Goal: Task Accomplishment & Management: Use online tool/utility

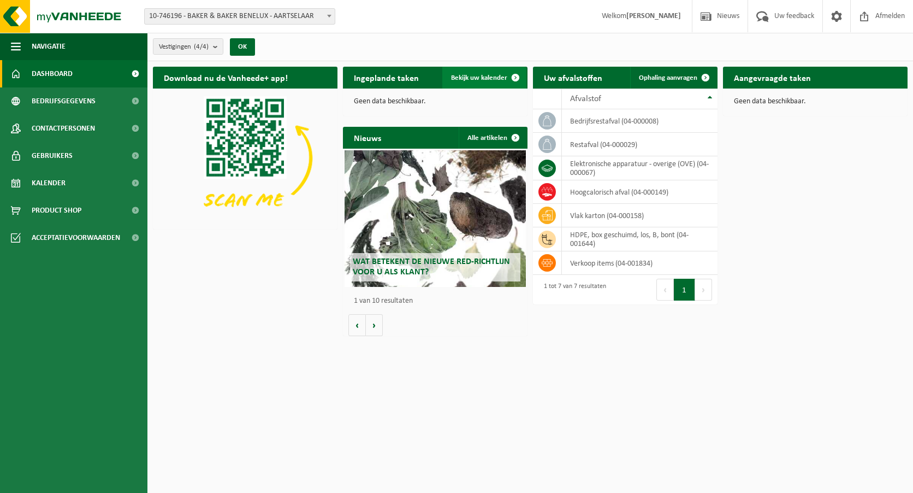
click at [485, 74] on span "Bekijk uw kalender" at bounding box center [479, 77] width 56 height 7
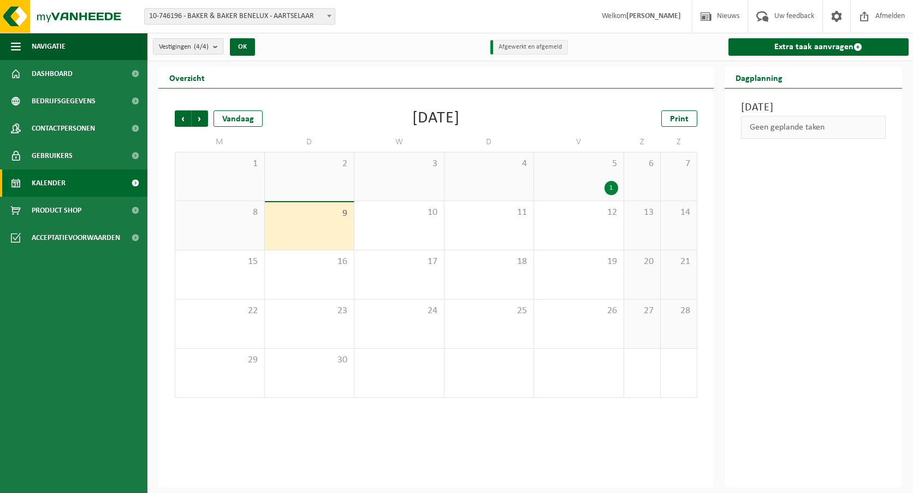
click at [578, 170] on div "5 1" at bounding box center [579, 176] width 90 height 48
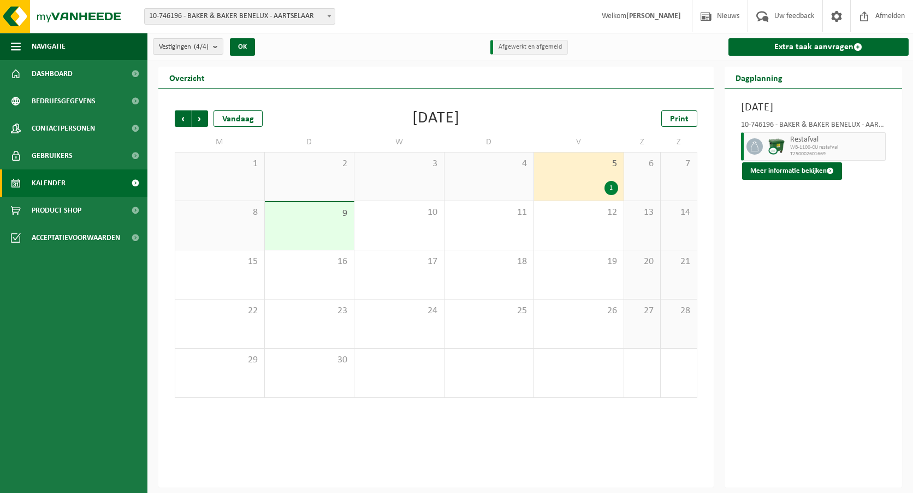
click at [328, 223] on div "9" at bounding box center [310, 226] width 90 height 48
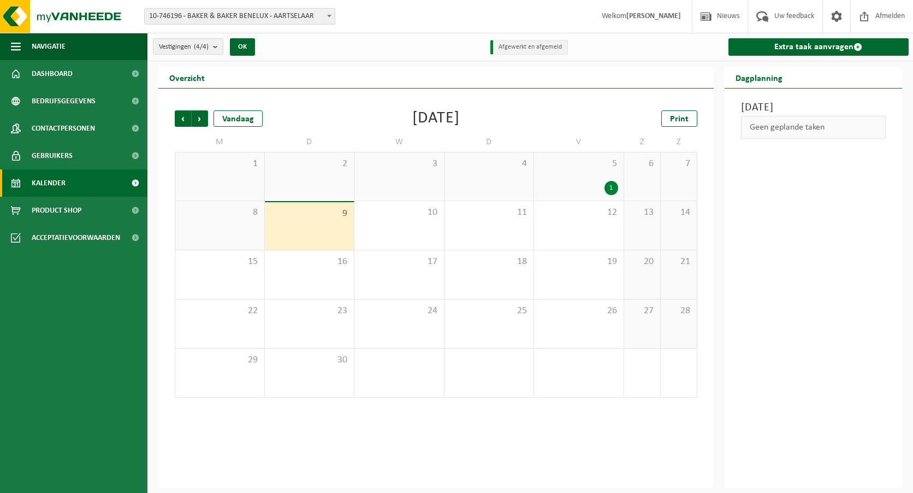
click at [323, 224] on div "9" at bounding box center [310, 226] width 90 height 48
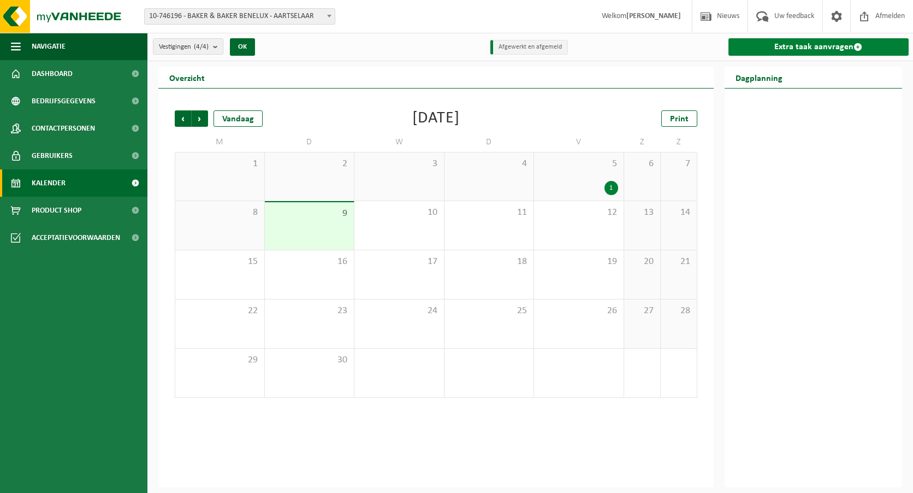
click at [790, 44] on link "Extra taak aanvragen" at bounding box center [819, 46] width 181 height 17
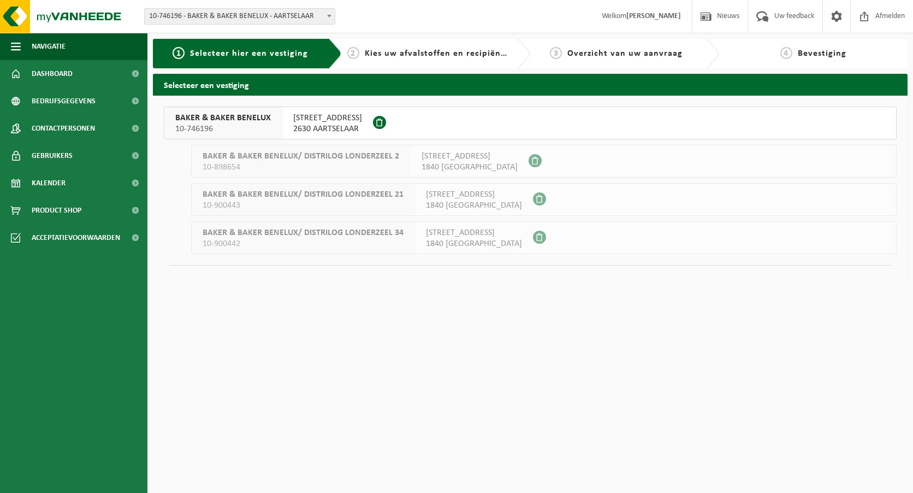
click at [352, 120] on span "BOOMSESTEENWEG 32" at bounding box center [327, 118] width 69 height 11
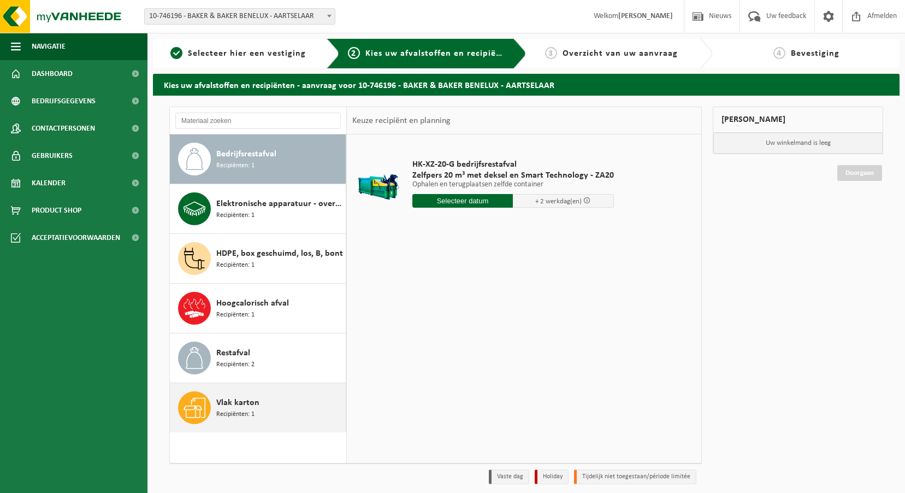
click at [238, 404] on span "Vlak karton" at bounding box center [237, 402] width 43 height 13
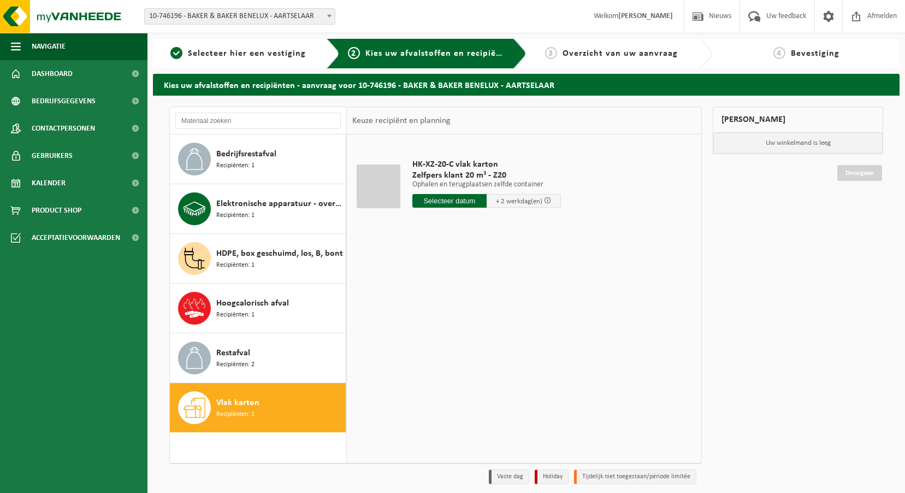
click at [465, 199] on input "text" at bounding box center [449, 201] width 74 height 14
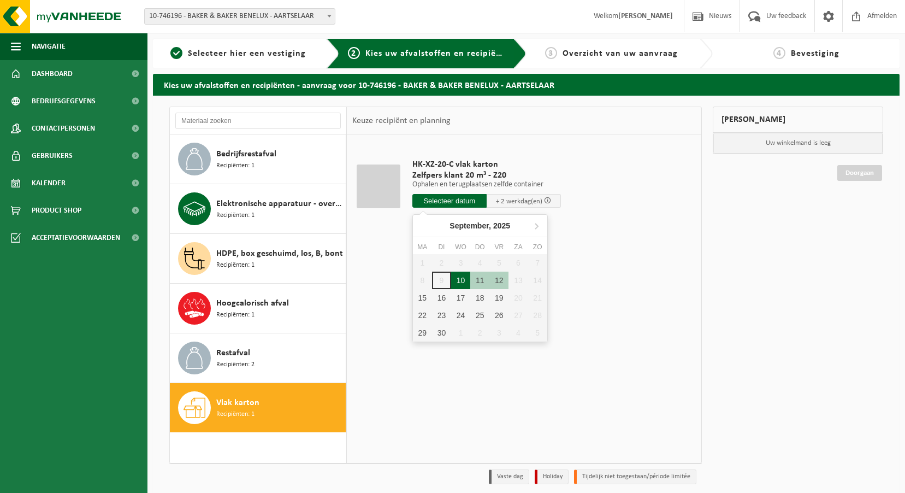
click at [457, 279] on div "10" at bounding box center [460, 279] width 19 height 17
type input "Van [DATE]"
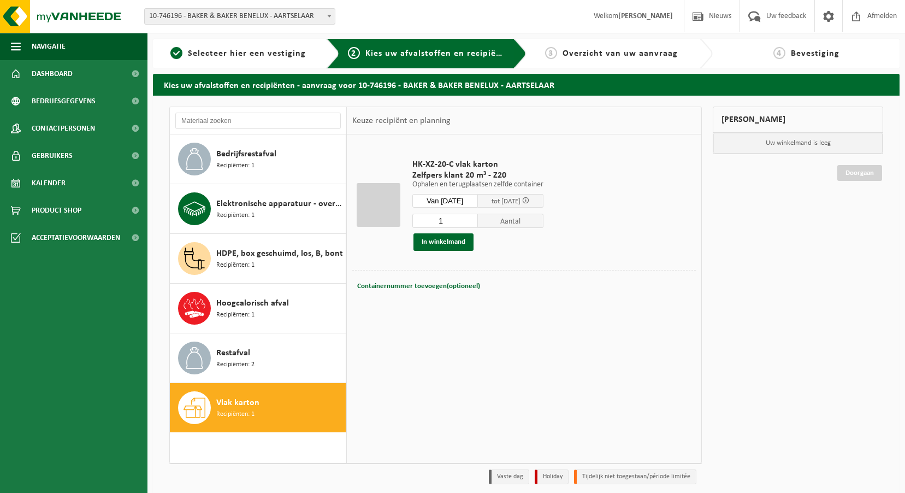
click at [457, 202] on input "Van 2025-09-10" at bounding box center [445, 201] width 66 height 14
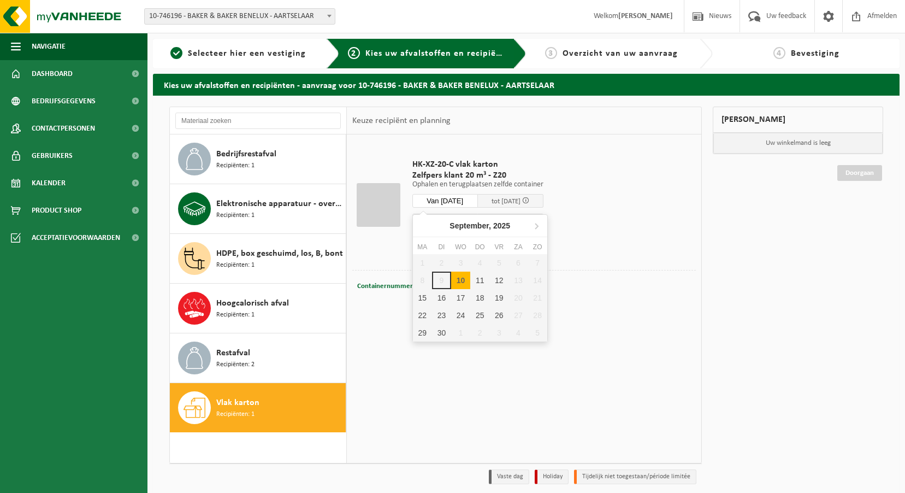
click at [440, 279] on div "1 2 3 4 5 6 7 8 9 10 11 12 13 14 15 16 17 18 19 20 21 22 23 24 25 26 27 28 29 3…" at bounding box center [480, 297] width 134 height 87
click at [645, 241] on td "HK-XZ-20-C vlak karton Zelfpers klant 20 m³ - Z20 Ophalen en terugplaatsen zelf…" at bounding box center [550, 205] width 292 height 130
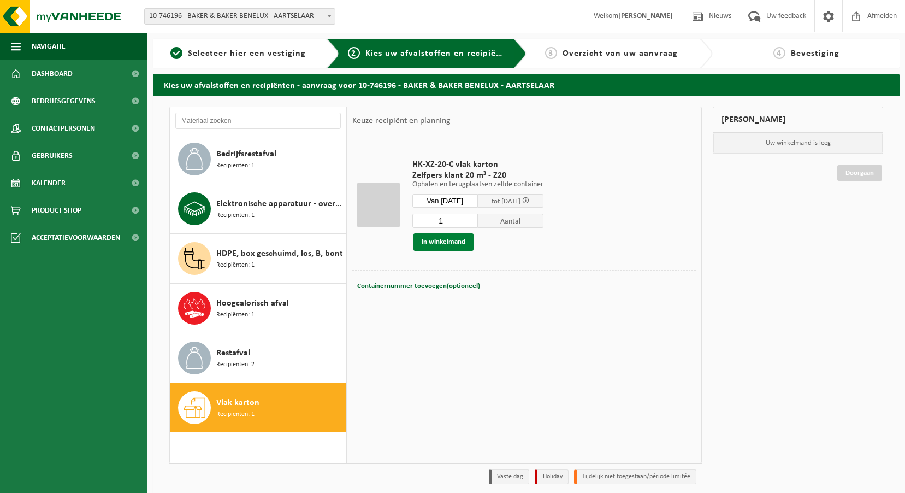
click at [446, 239] on button "In winkelmand" at bounding box center [443, 241] width 60 height 17
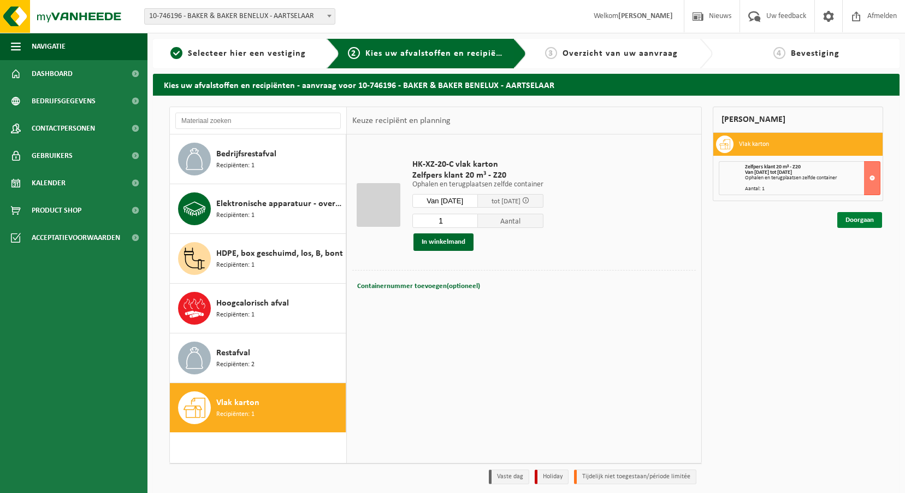
click at [847, 222] on link "Doorgaan" at bounding box center [859, 220] width 45 height 16
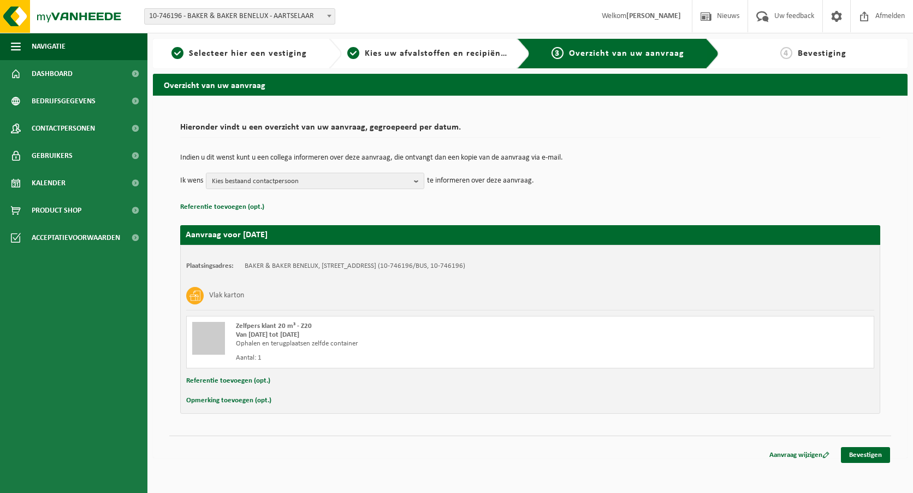
click at [293, 425] on div "Hieronder vindt u een overzicht van uw aanvraag, gegroepeerd per datum. Indien …" at bounding box center [530, 277] width 755 height 362
click at [243, 399] on button "Opmerking toevoegen (opt.)" at bounding box center [228, 400] width 85 height 14
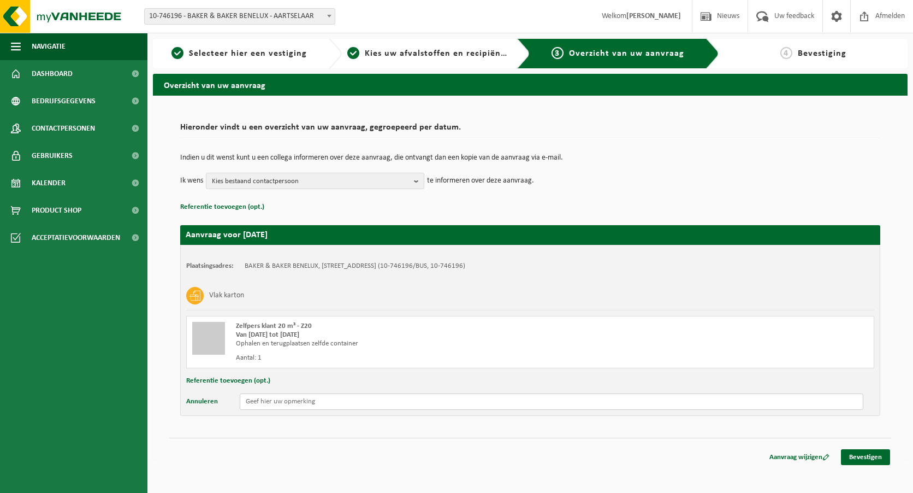
click at [281, 404] on input "text" at bounding box center [552, 401] width 624 height 16
click at [302, 403] on input "dringende ophaling gevraagd + ook 3 rolcontainers die normaal 08/09 zouden word…" at bounding box center [552, 401] width 624 height 16
type input "dringende ophaling perscontainer klant (vlak papier) gevraagd + ook 3 rolcontai…"
click at [414, 180] on b "button" at bounding box center [419, 180] width 10 height 15
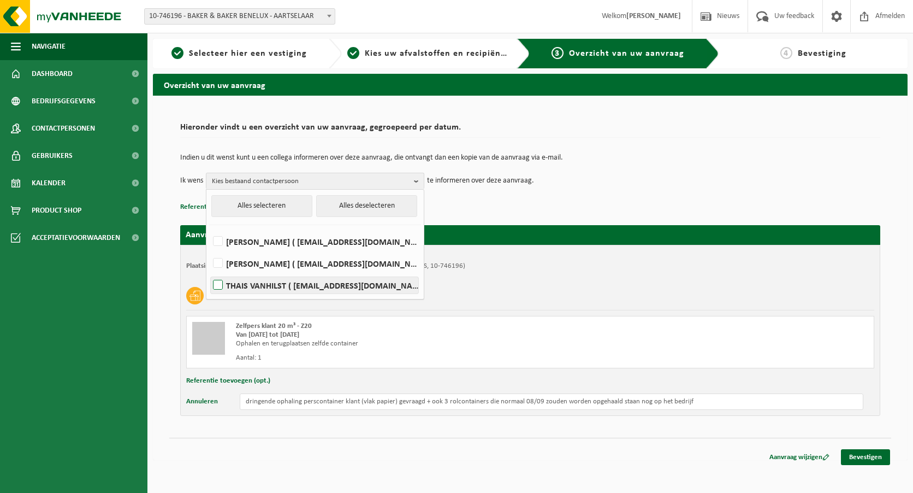
click at [215, 283] on label "THAIS VANHILST ( thais.vanhilst@csmbakerysolutions.com )" at bounding box center [315, 285] width 208 height 16
click at [209, 271] on input "THAIS VANHILST ( thais.vanhilst@csmbakerysolutions.com )" at bounding box center [209, 271] width 1 height 1
checkbox input "true"
click at [571, 192] on div "Indien u dit wenst kunt u een collega informeren over deze aanvraag, die ontvan…" at bounding box center [530, 171] width 700 height 57
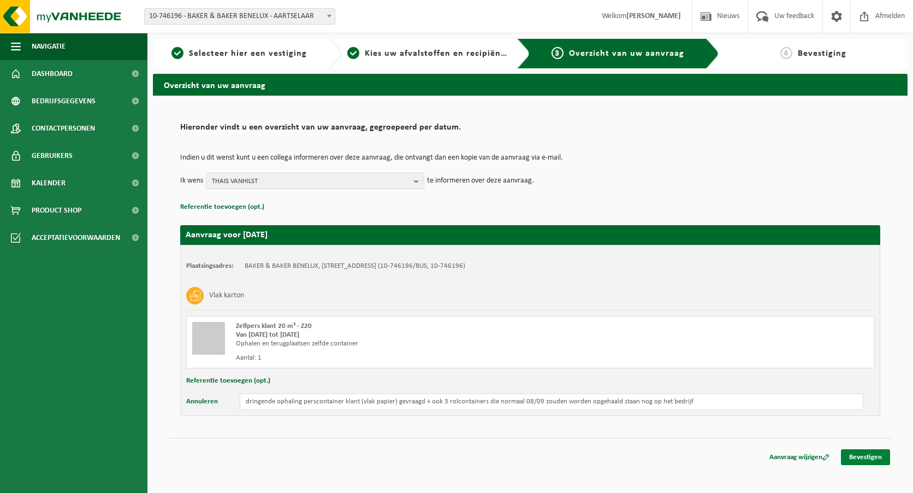
click at [870, 460] on link "Bevestigen" at bounding box center [865, 457] width 49 height 16
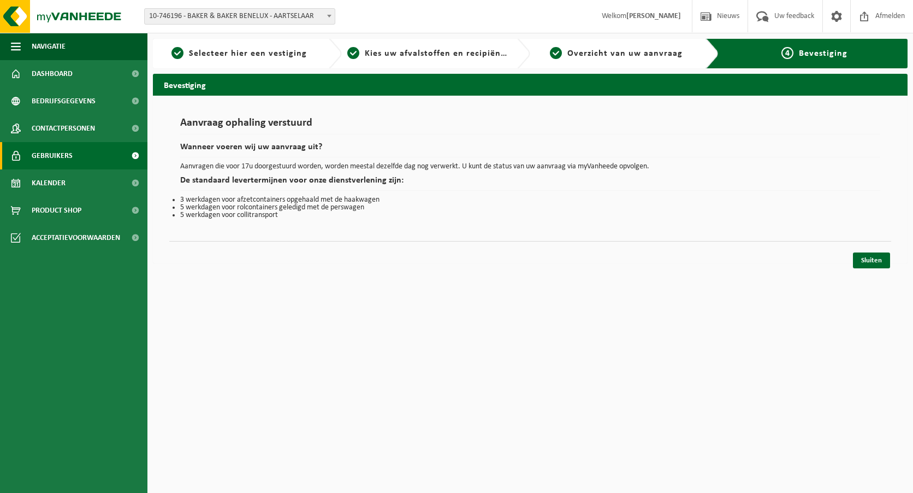
click at [51, 158] on span "Gebruikers" at bounding box center [52, 155] width 41 height 27
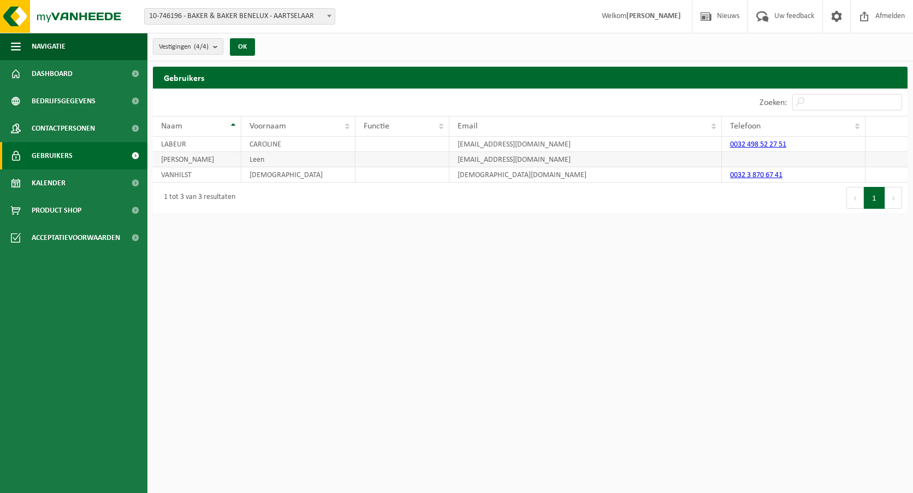
click at [181, 158] on td "[PERSON_NAME]" at bounding box center [197, 159] width 88 height 15
